Goal: Check status: Check status

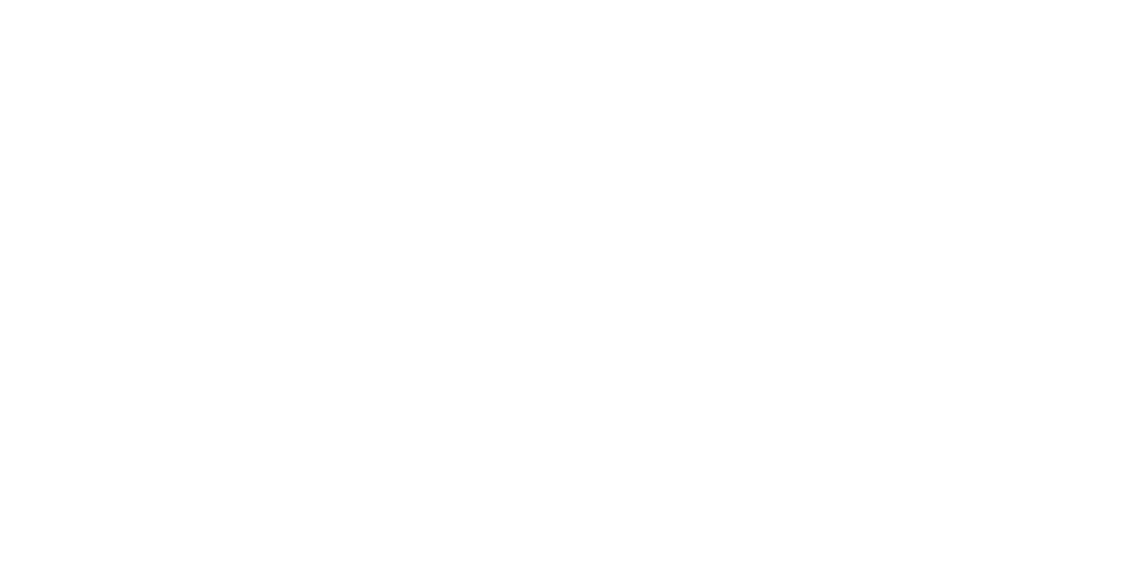
click at [991, 192] on html at bounding box center [563, 291] width 1127 height 582
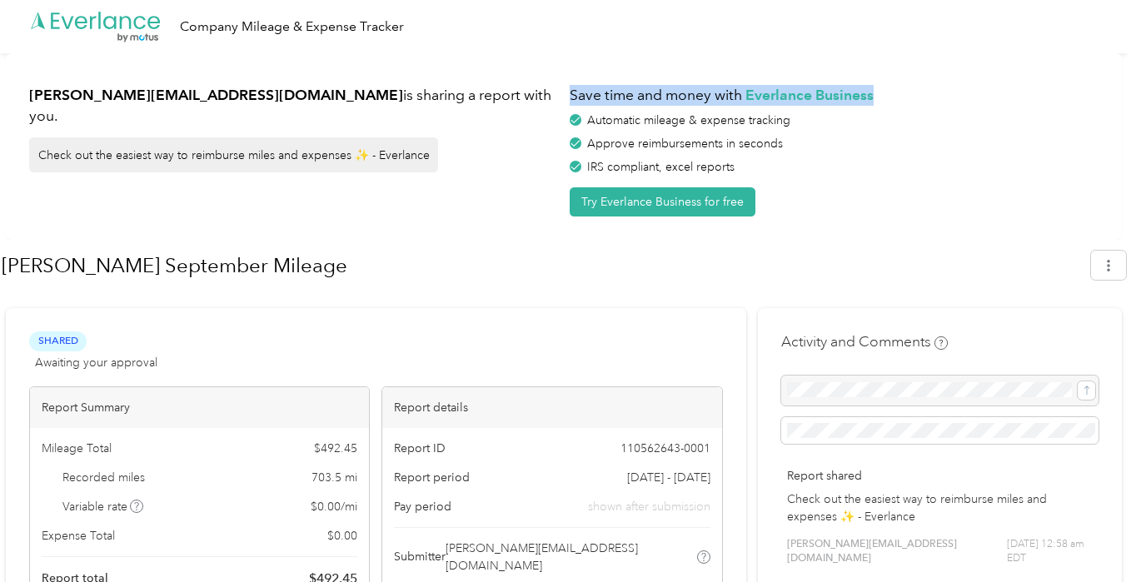
drag, startPoint x: 1135, startPoint y: 54, endPoint x: 1133, endPoint y: 87, distance: 32.5
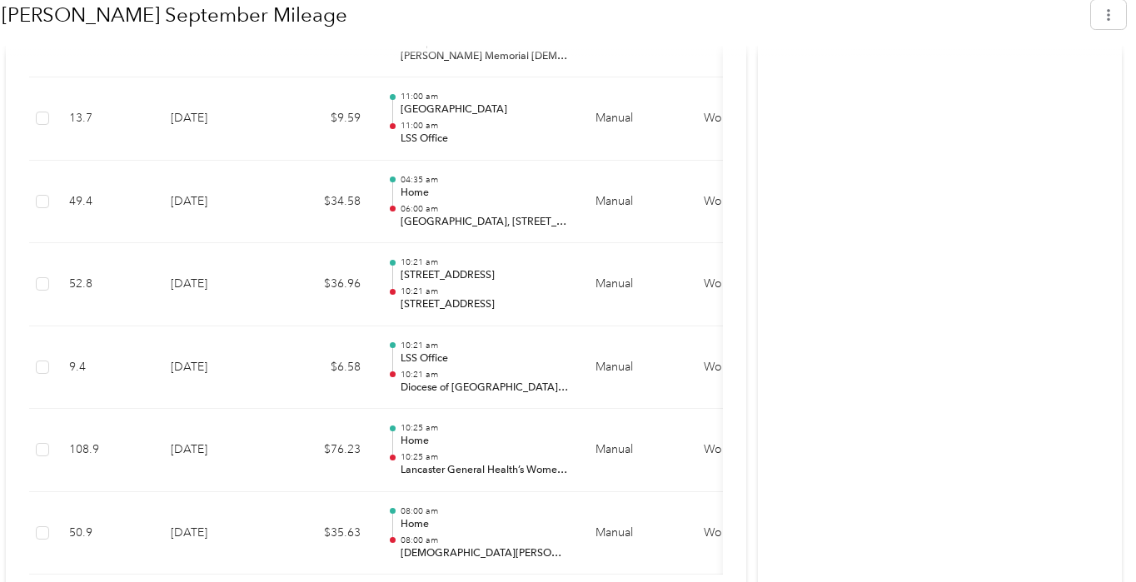
scroll to position [1333, 0]
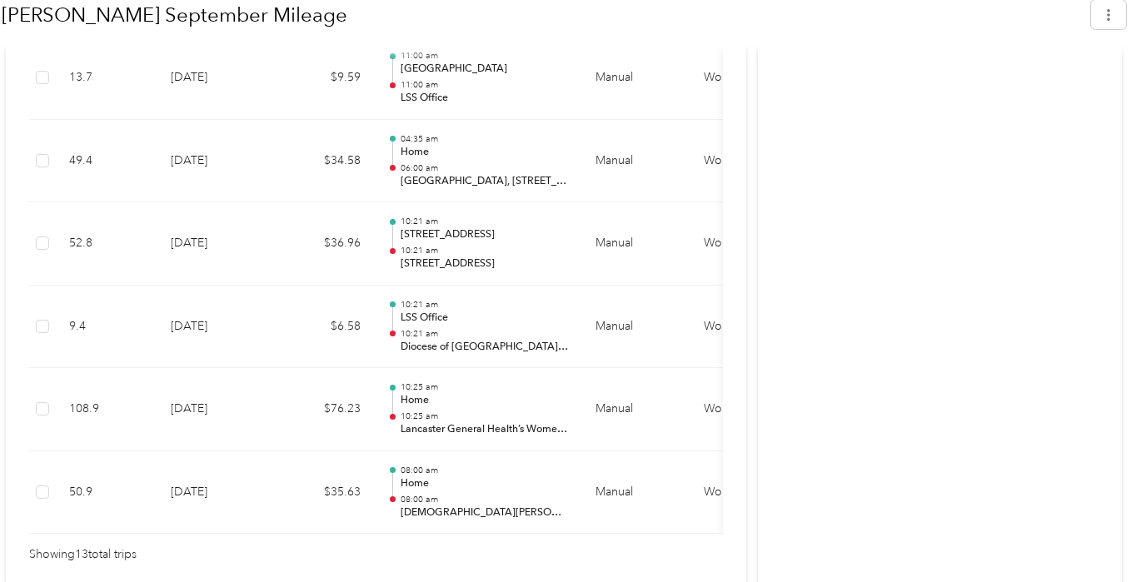
drag, startPoint x: 753, startPoint y: 127, endPoint x: 755, endPoint y: 109, distance: 18.5
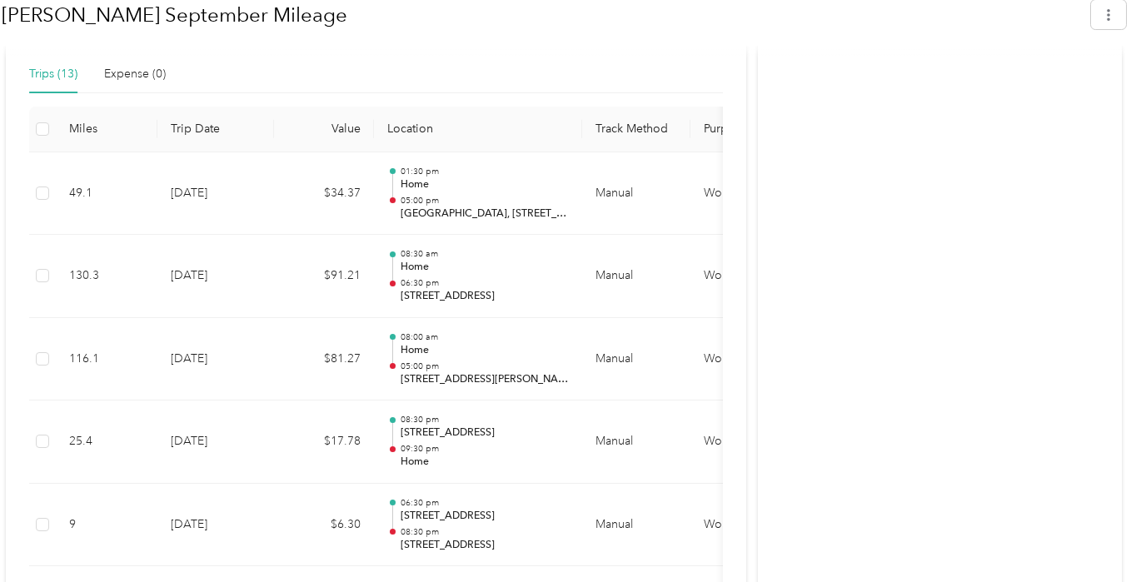
scroll to position [635, 0]
